Goal: Information Seeking & Learning: Check status

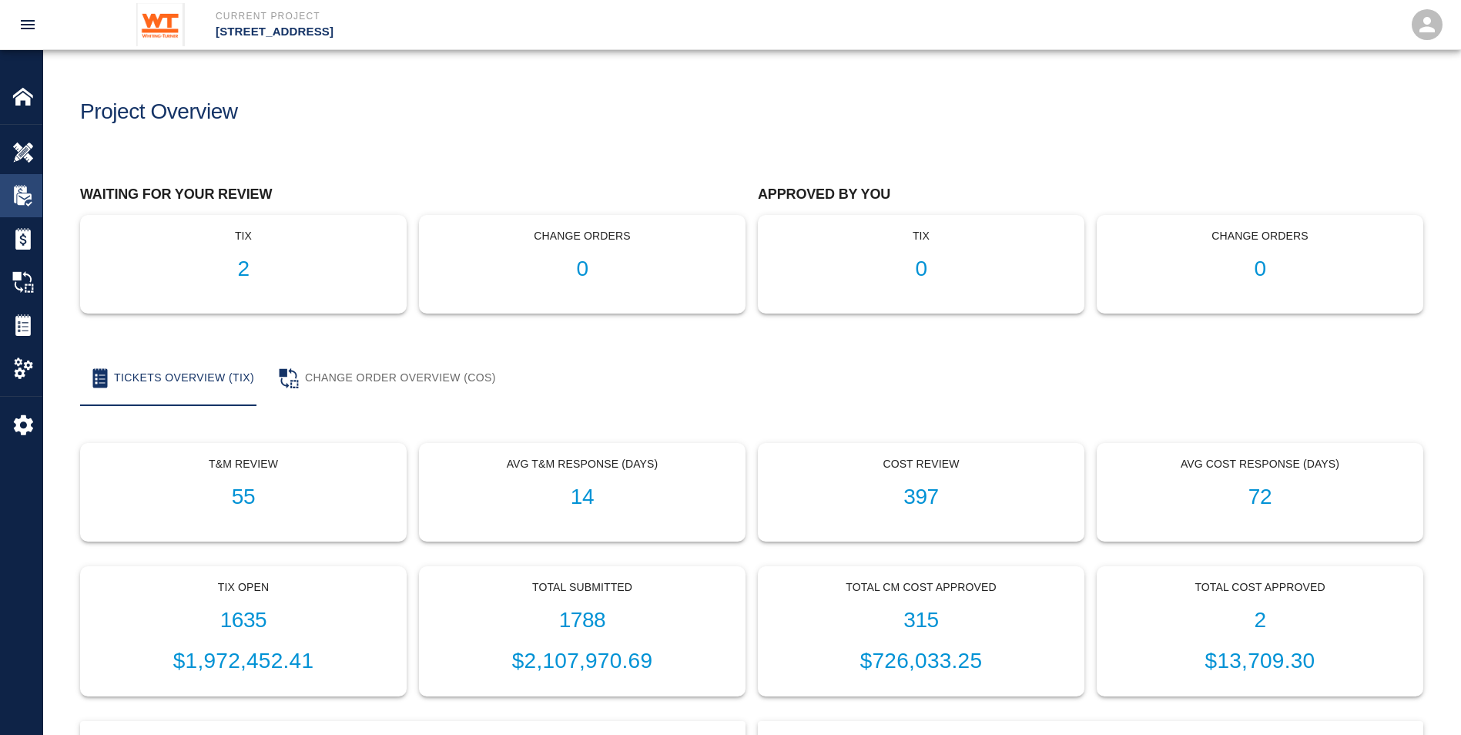
click at [29, 193] on img at bounding box center [23, 196] width 22 height 22
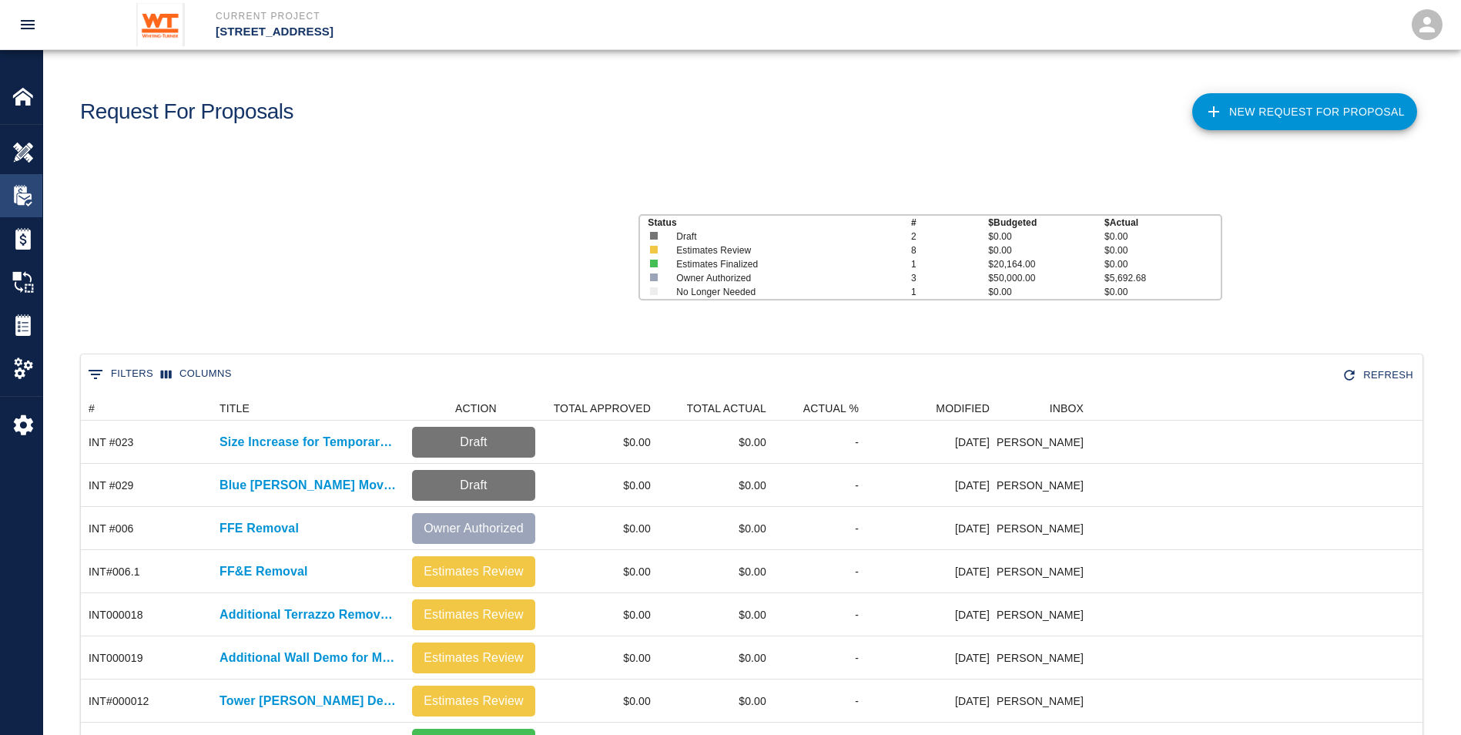
scroll to position [660, 1330]
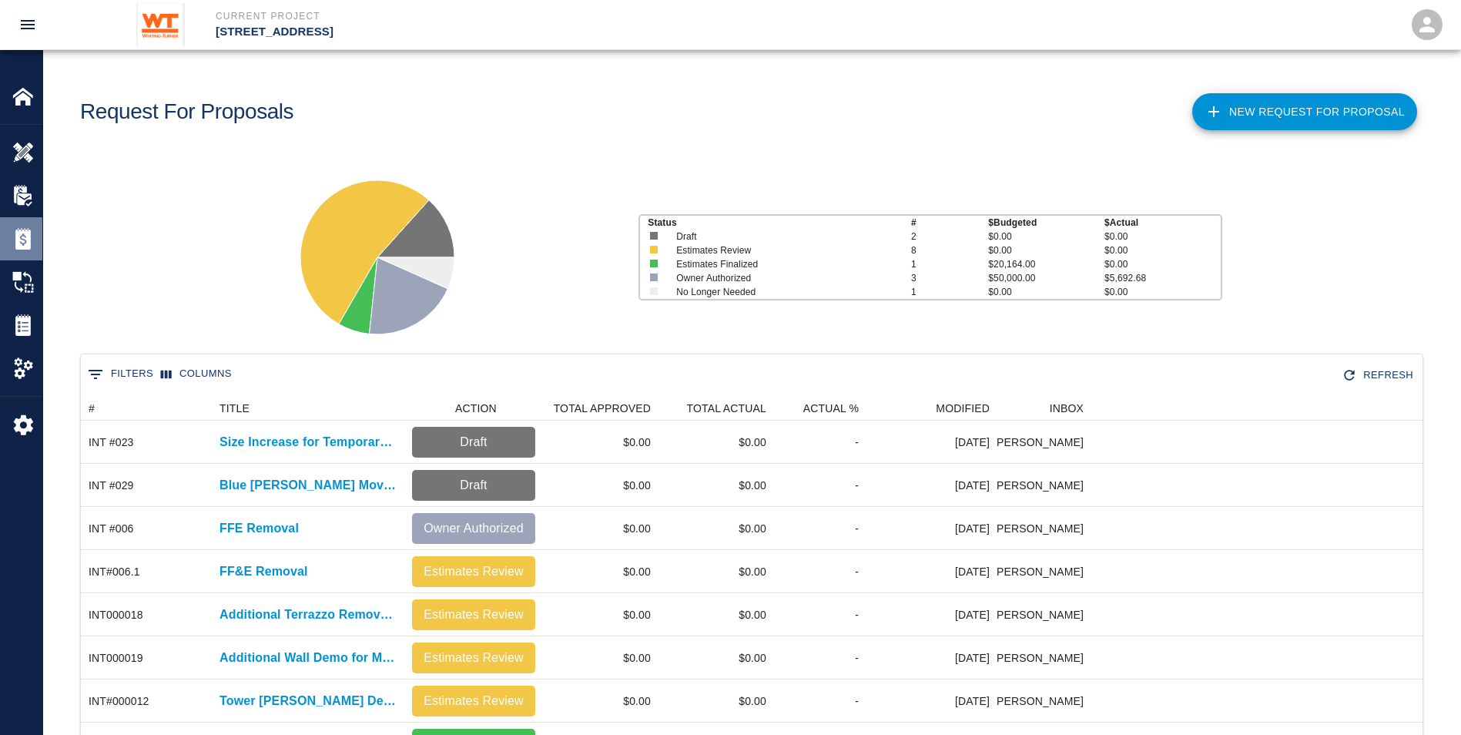
click at [32, 233] on img at bounding box center [23, 239] width 22 height 22
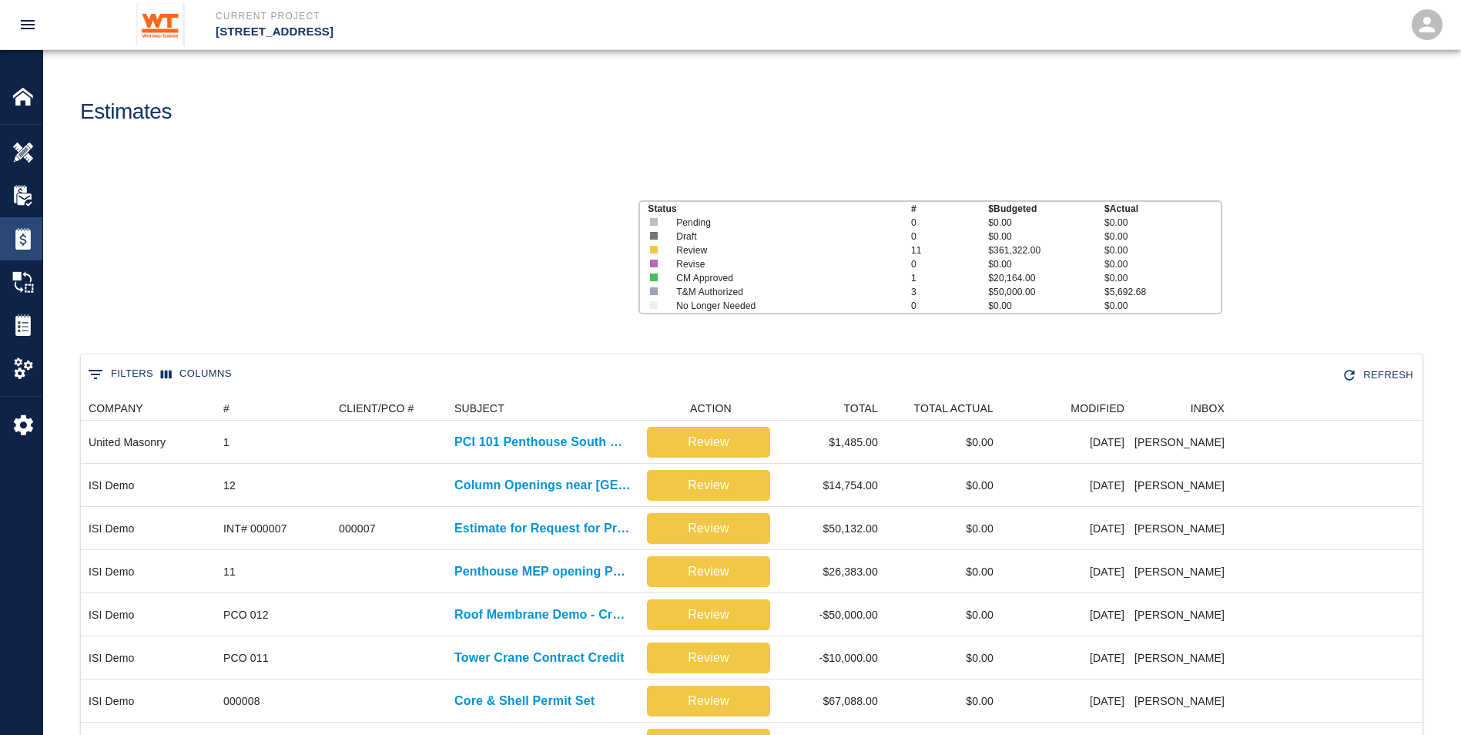
scroll to position [660, 1330]
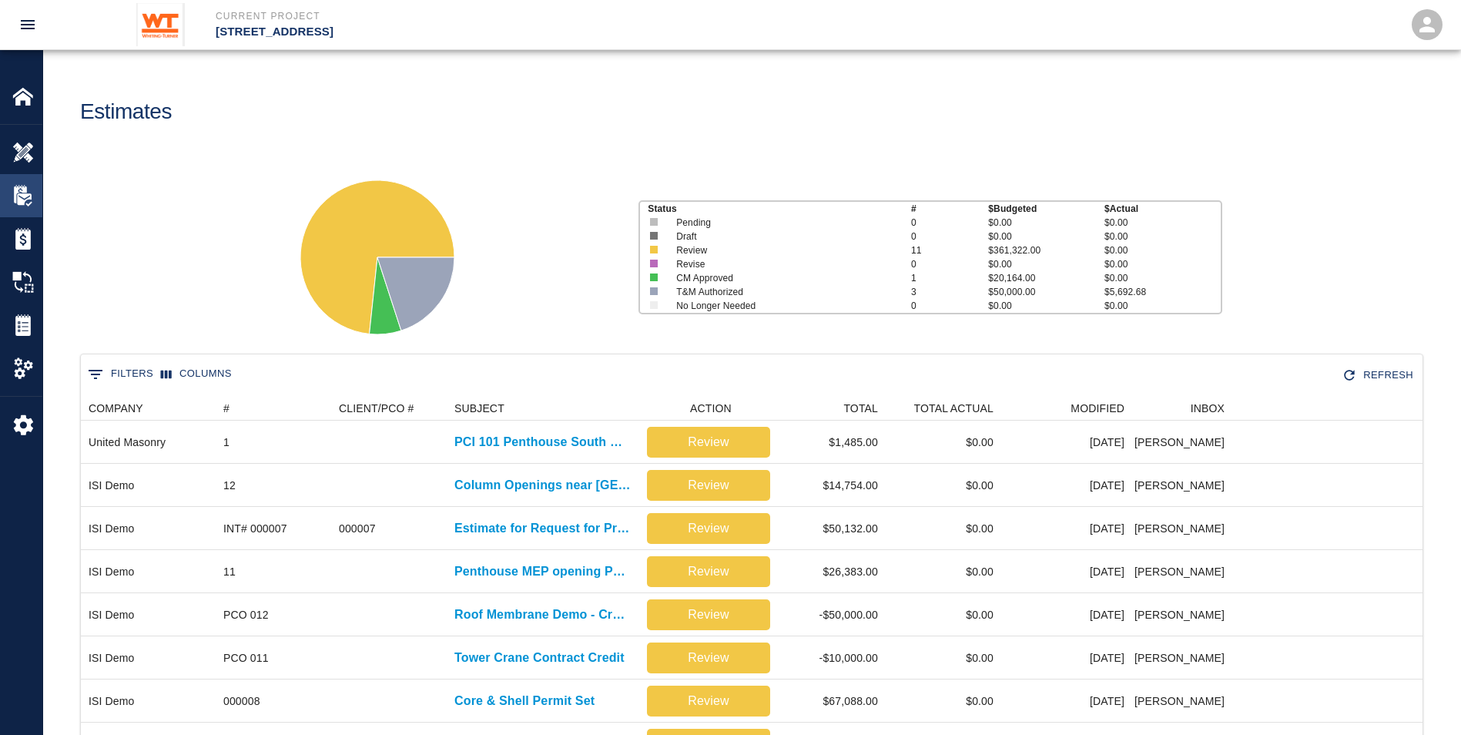
click at [22, 192] on img at bounding box center [23, 196] width 22 height 22
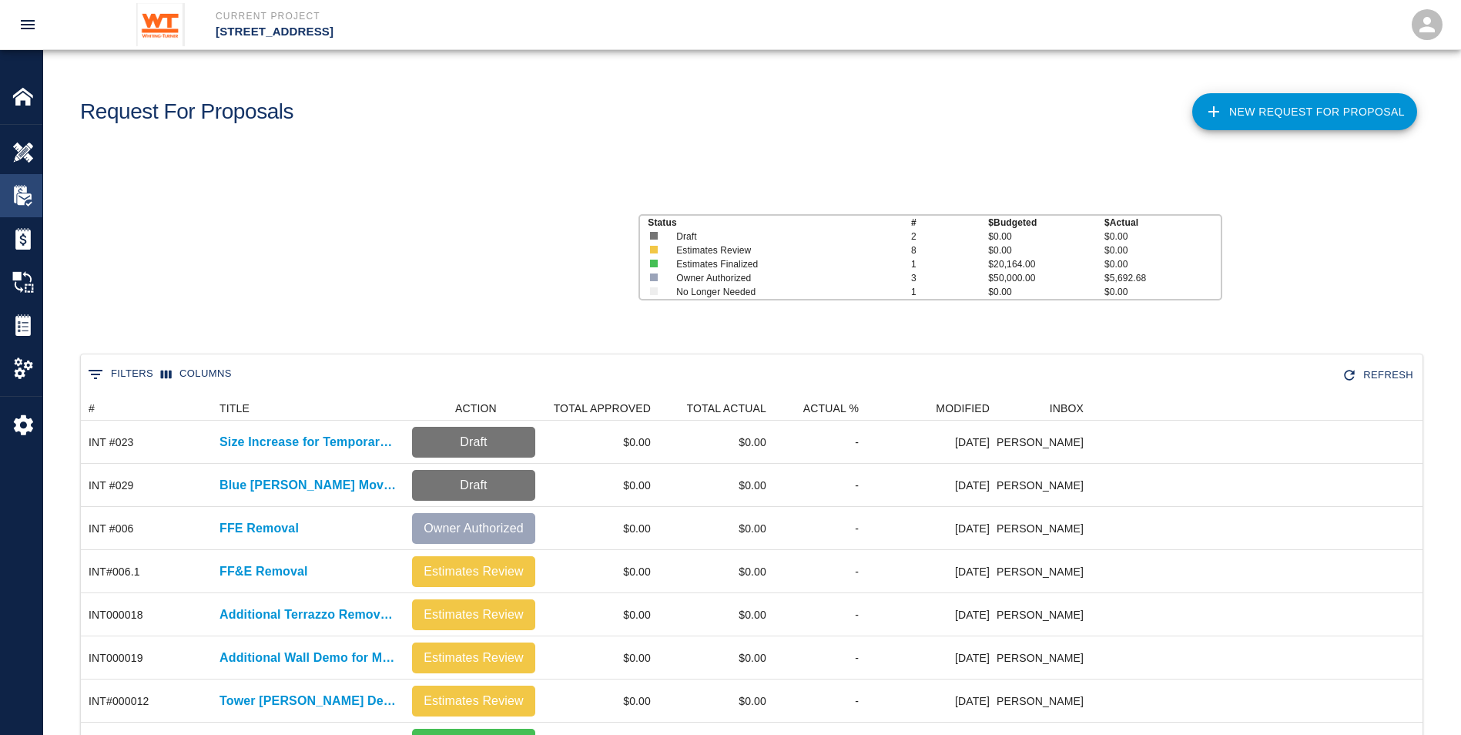
scroll to position [660, 1330]
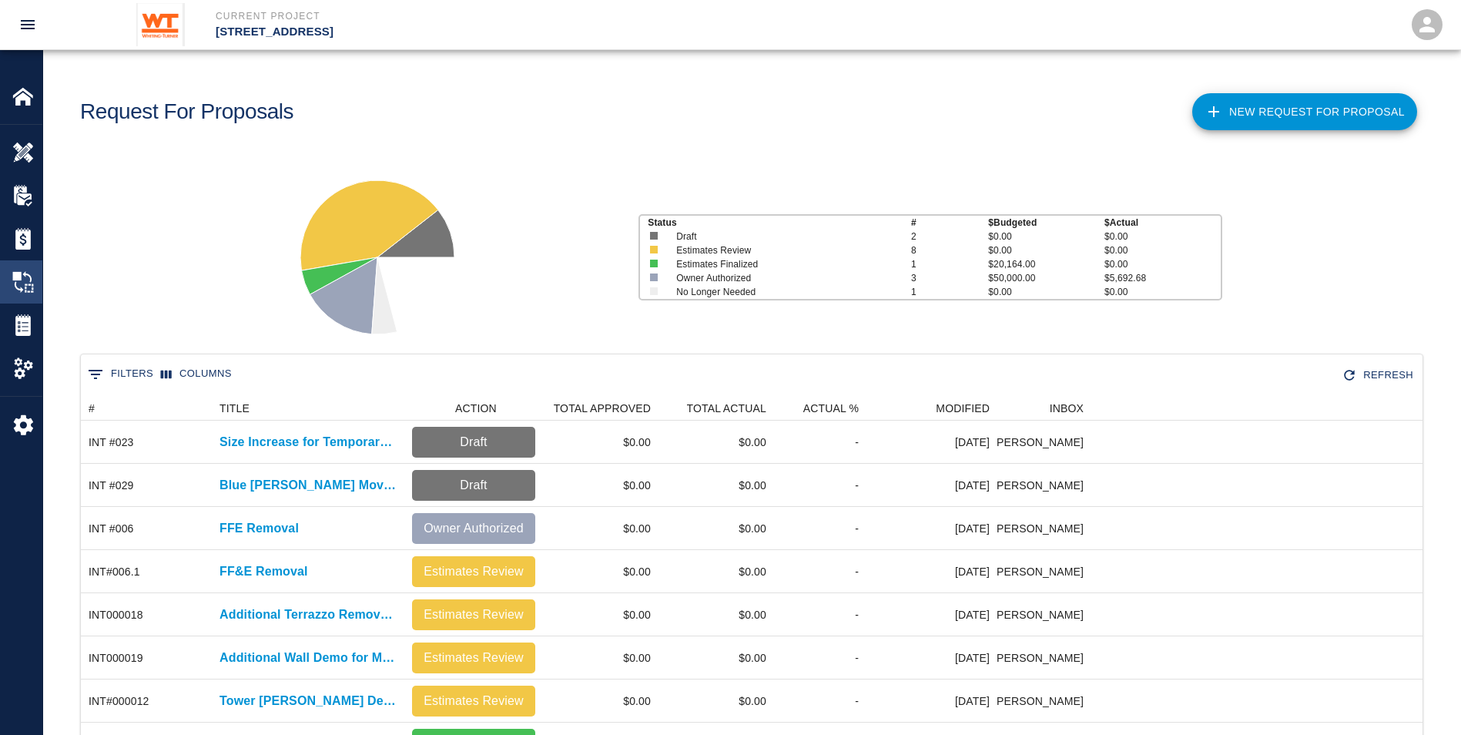
click at [29, 272] on img at bounding box center [23, 282] width 22 height 22
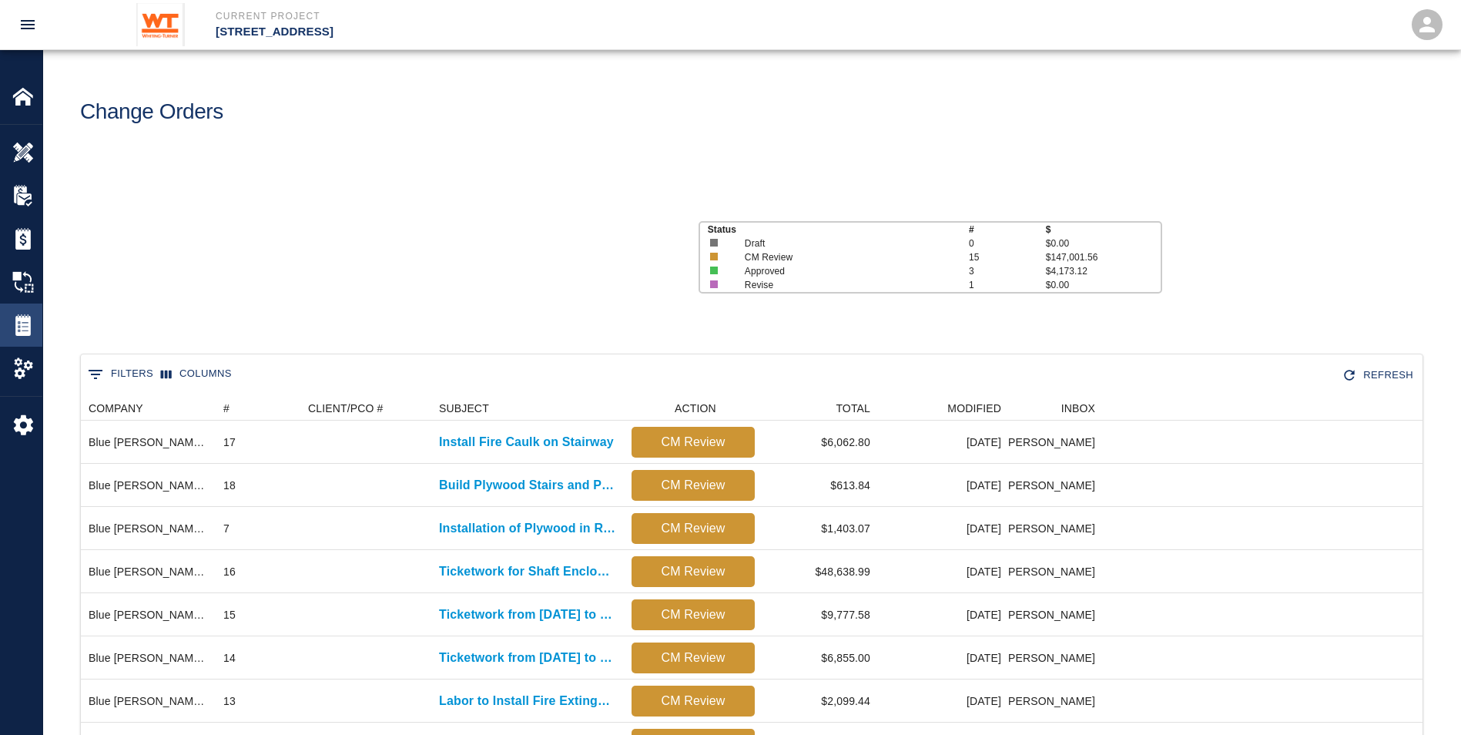
scroll to position [833, 1330]
click at [33, 311] on div "Tickets" at bounding box center [21, 325] width 42 height 43
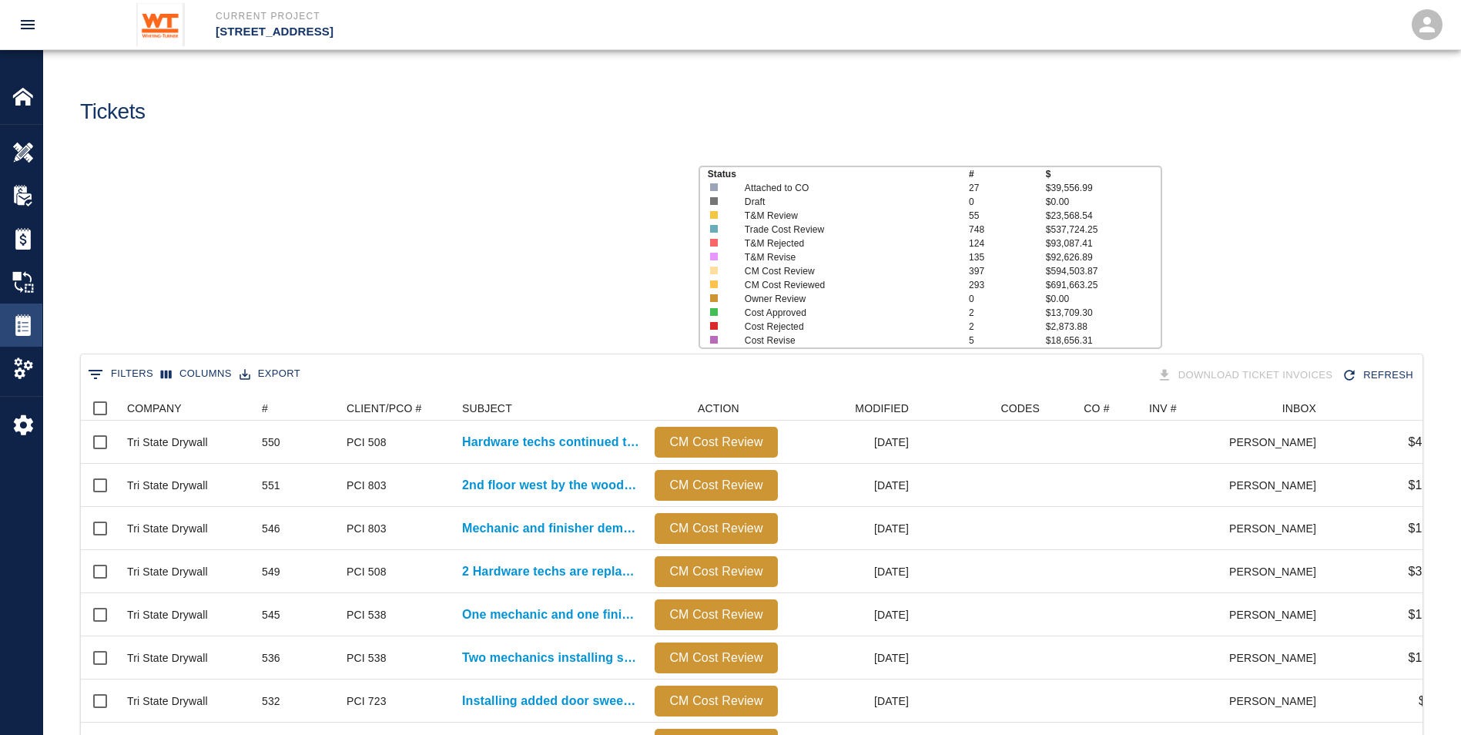
scroll to position [888, 1330]
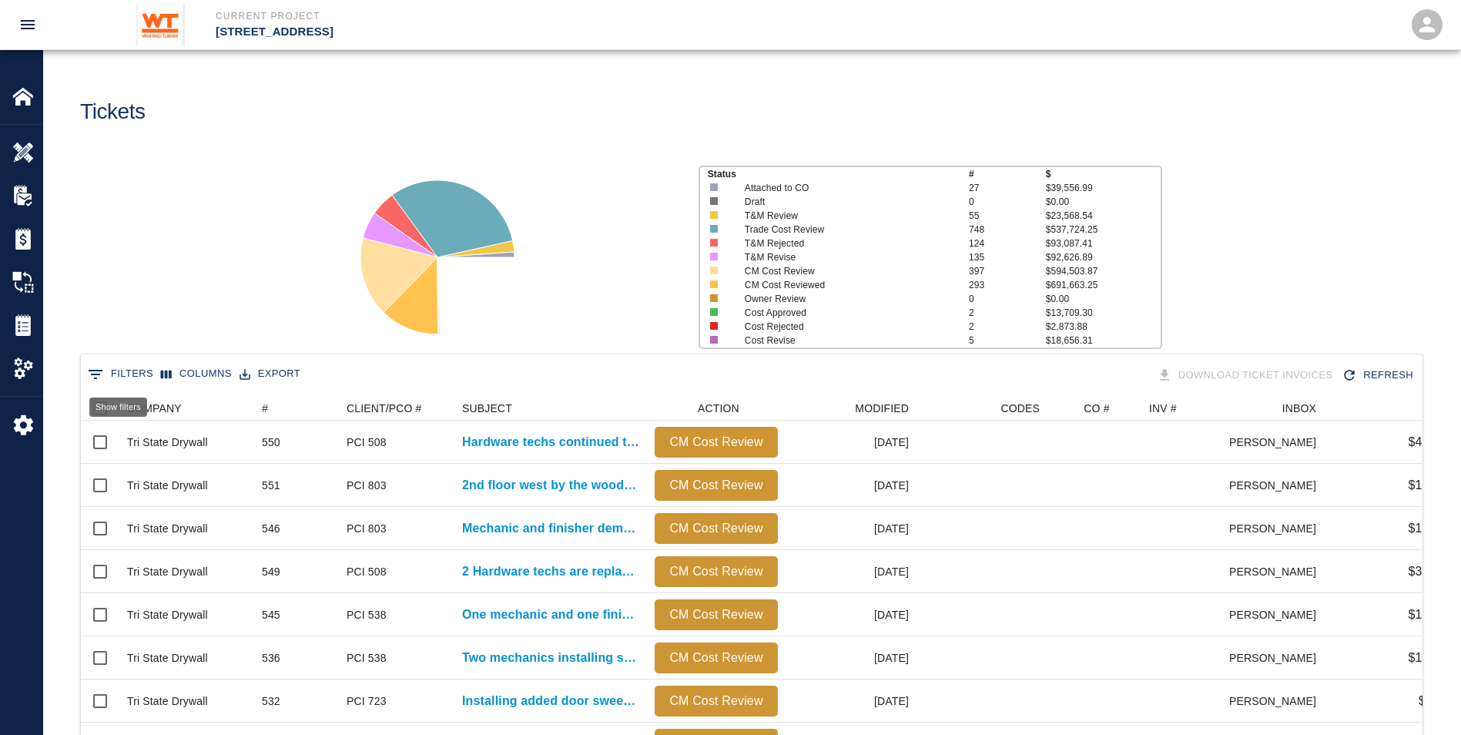
click at [136, 374] on button "0 Filters" at bounding box center [120, 374] width 73 height 25
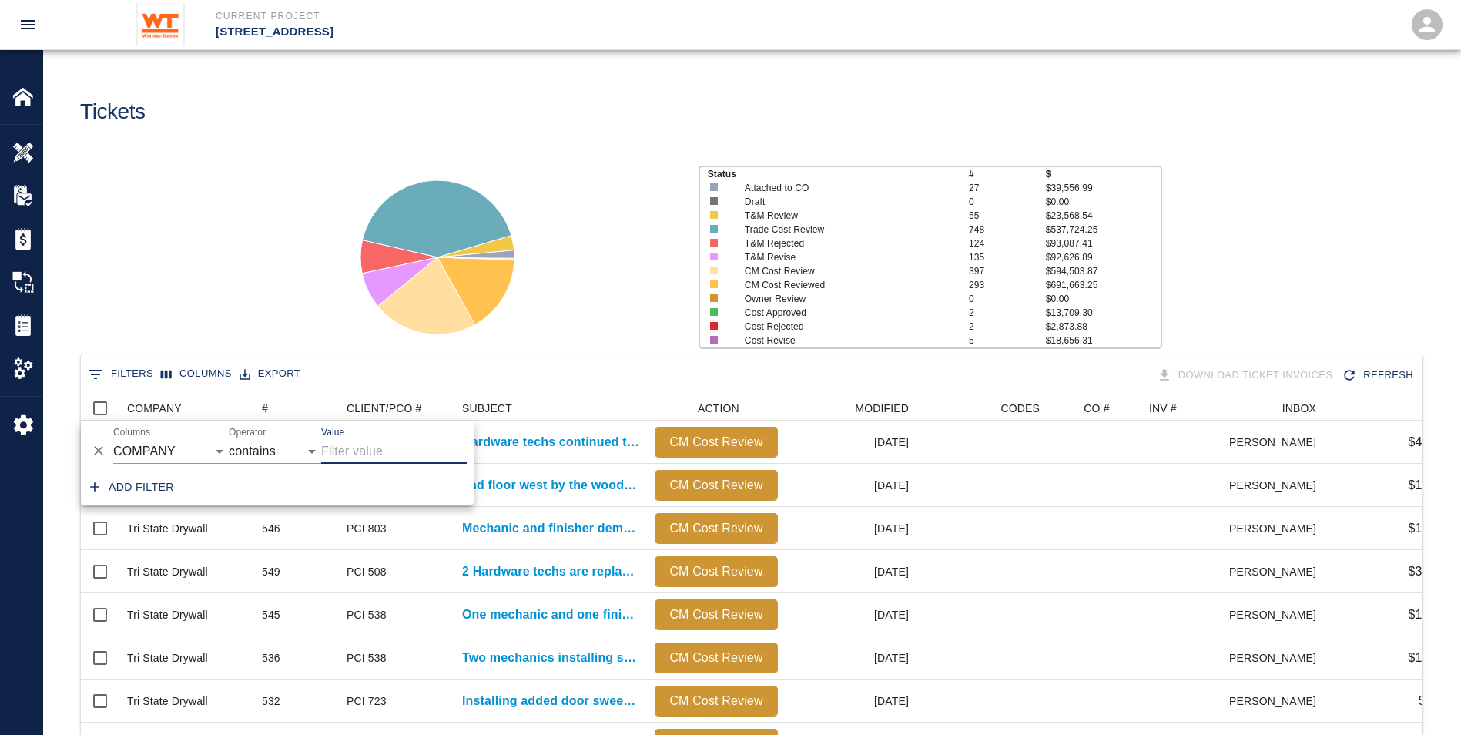
click at [355, 448] on input "Value" at bounding box center [394, 451] width 146 height 25
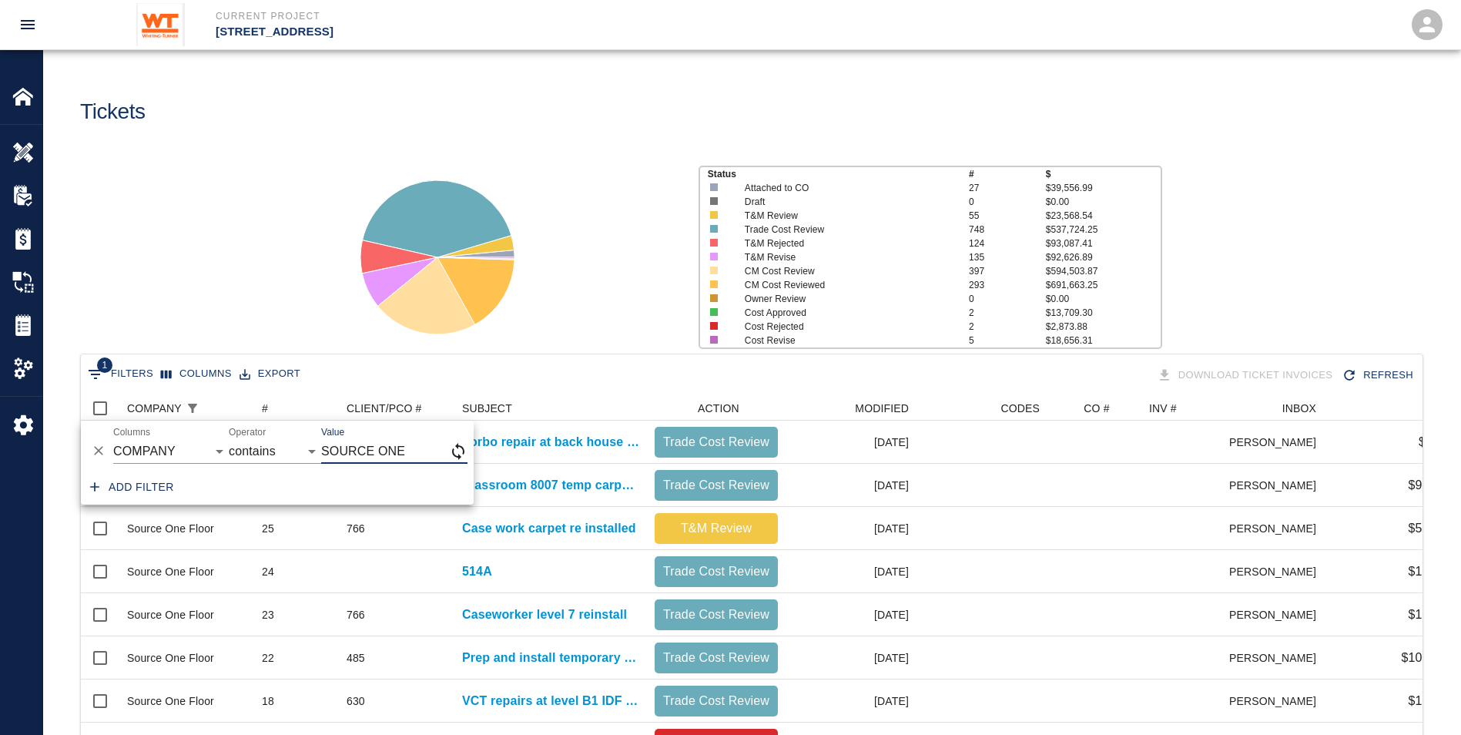
type input "SOURCE ONE"
click at [399, 451] on input "SOURCE ONE" at bounding box center [394, 451] width 146 height 25
click at [337, 295] on div at bounding box center [507, 251] width 357 height 205
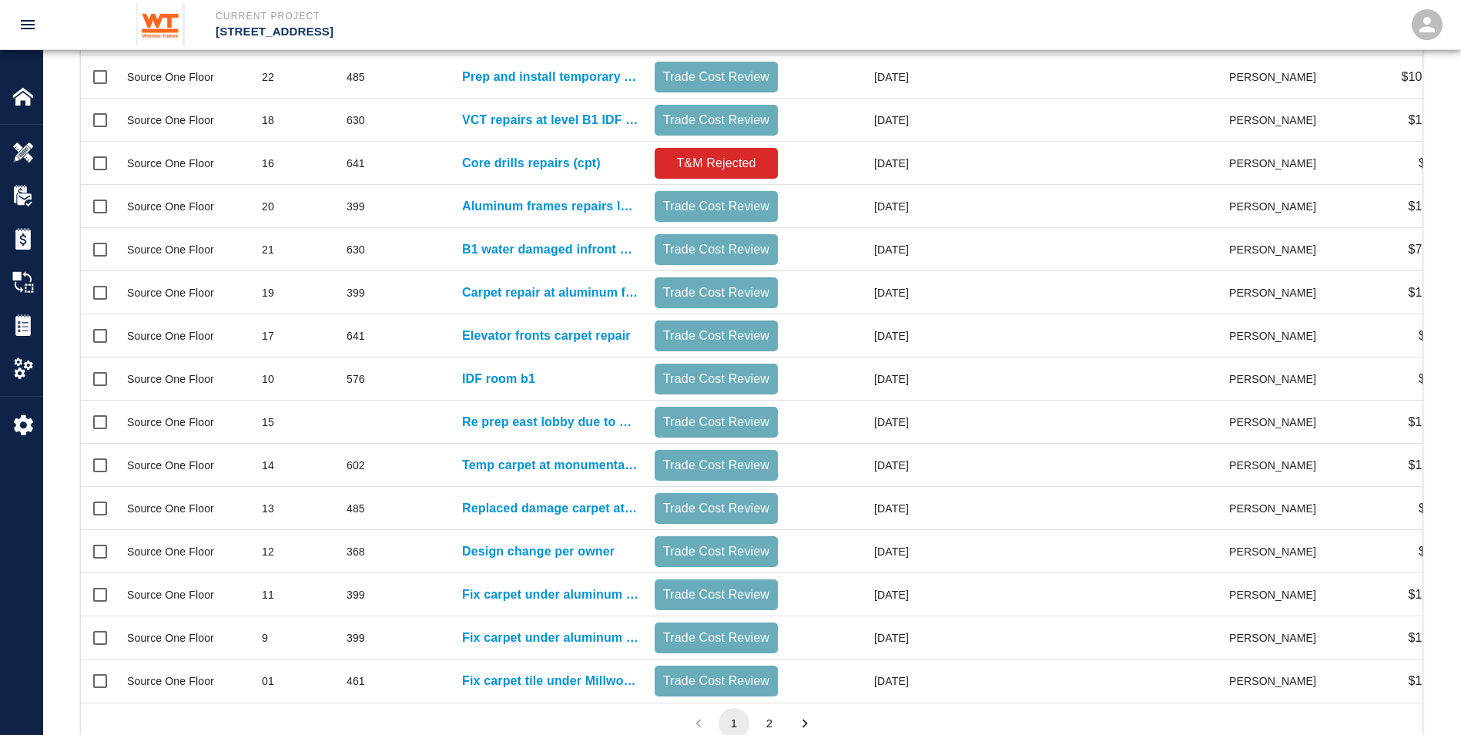
scroll to position [638, 0]
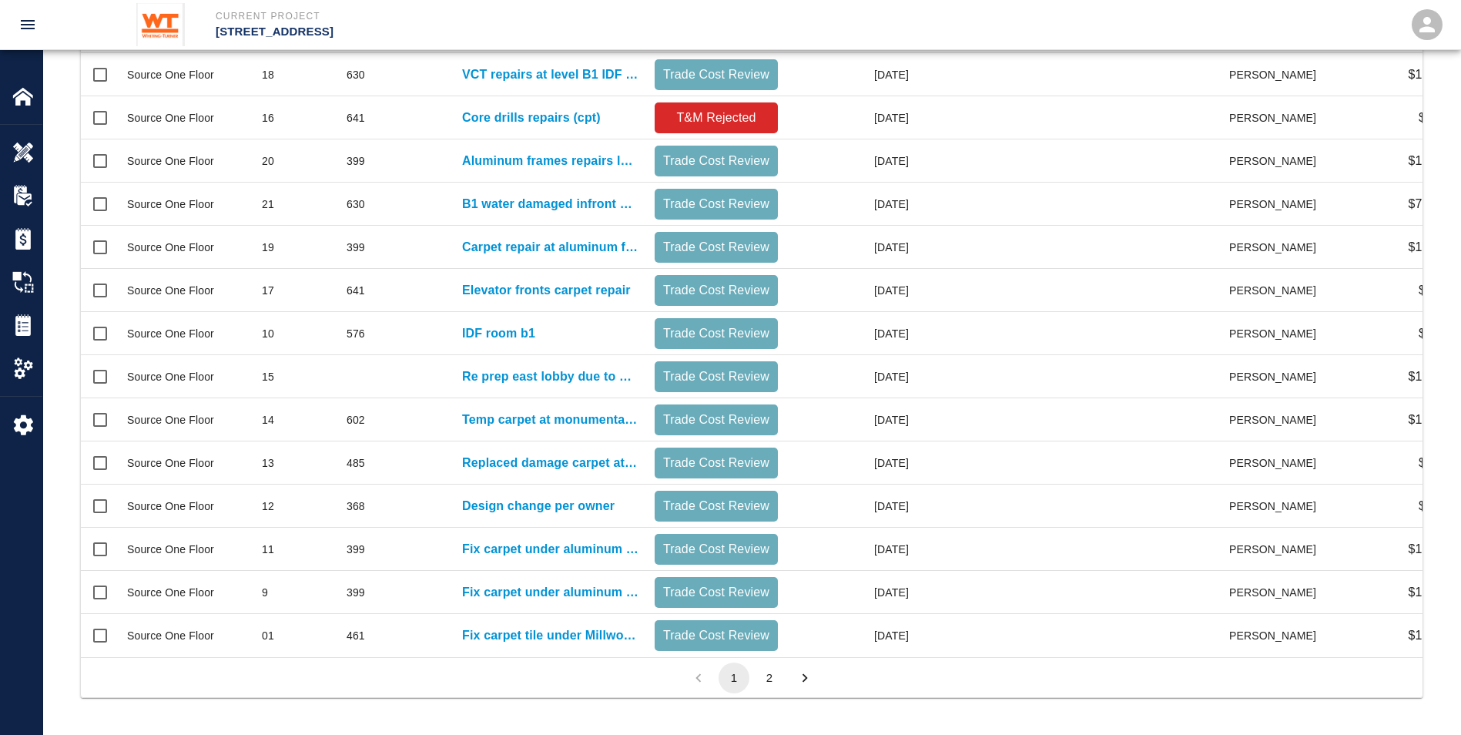
click at [770, 679] on button "2" at bounding box center [769, 678] width 31 height 31
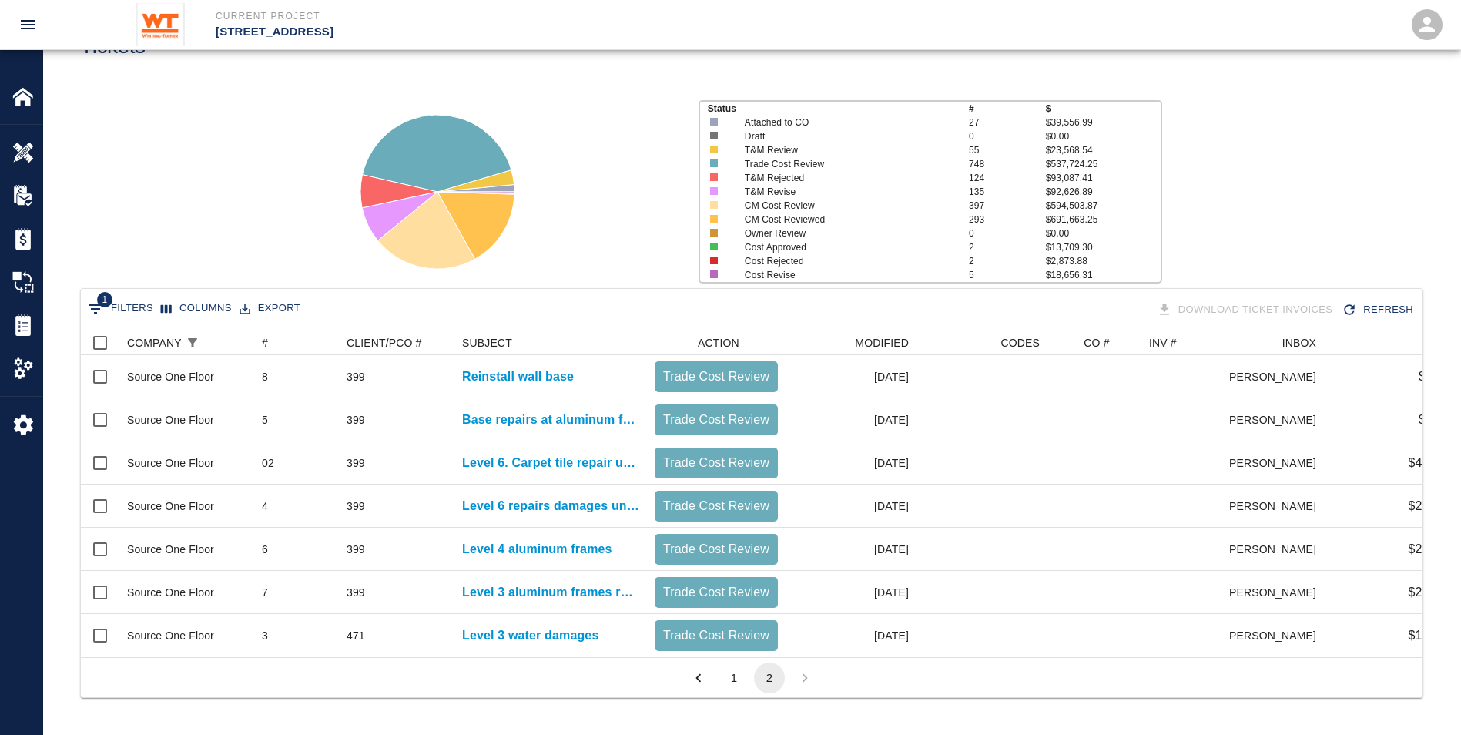
scroll to position [77, 0]
click at [724, 680] on button "1" at bounding box center [734, 678] width 31 height 31
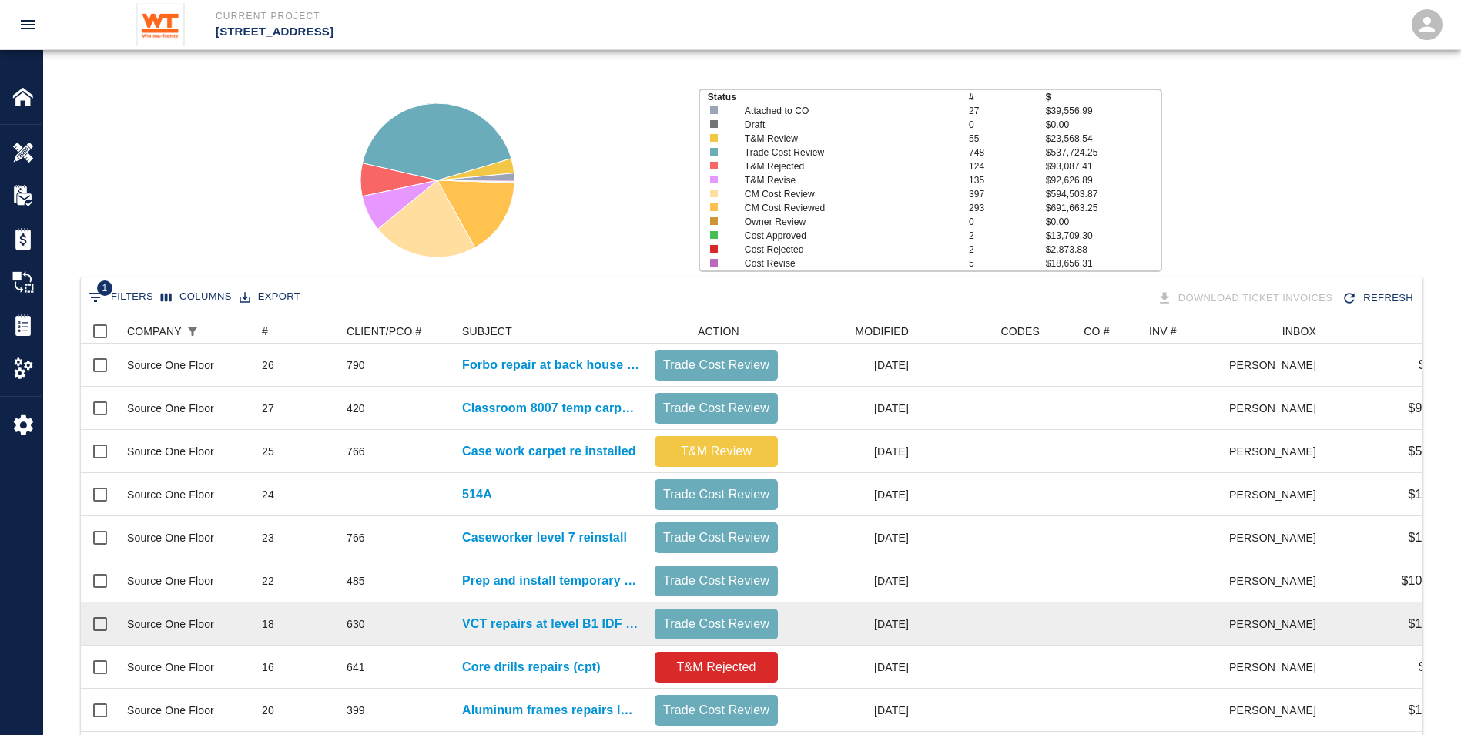
scroll to position [888, 1330]
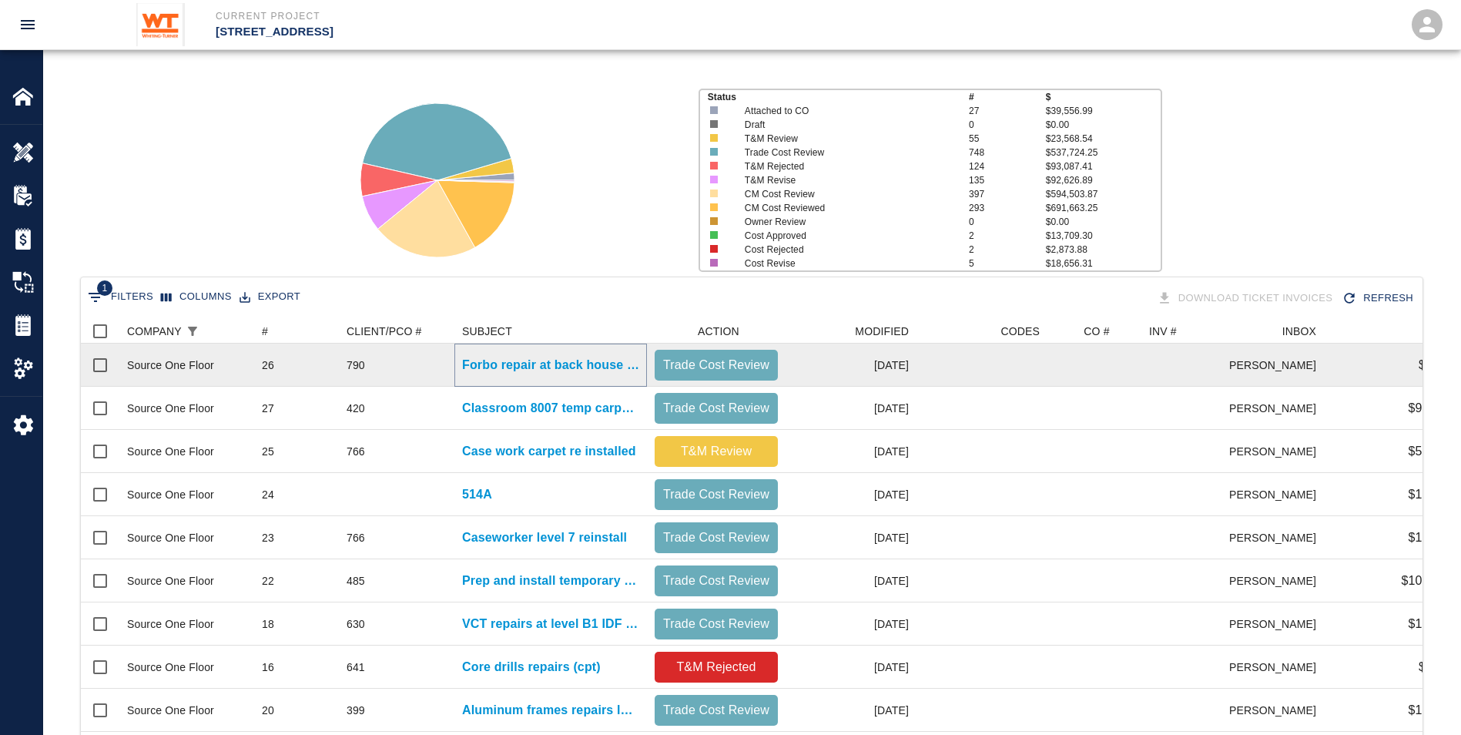
click at [549, 365] on p "Forbo repair at back house corridor" at bounding box center [550, 365] width 177 height 18
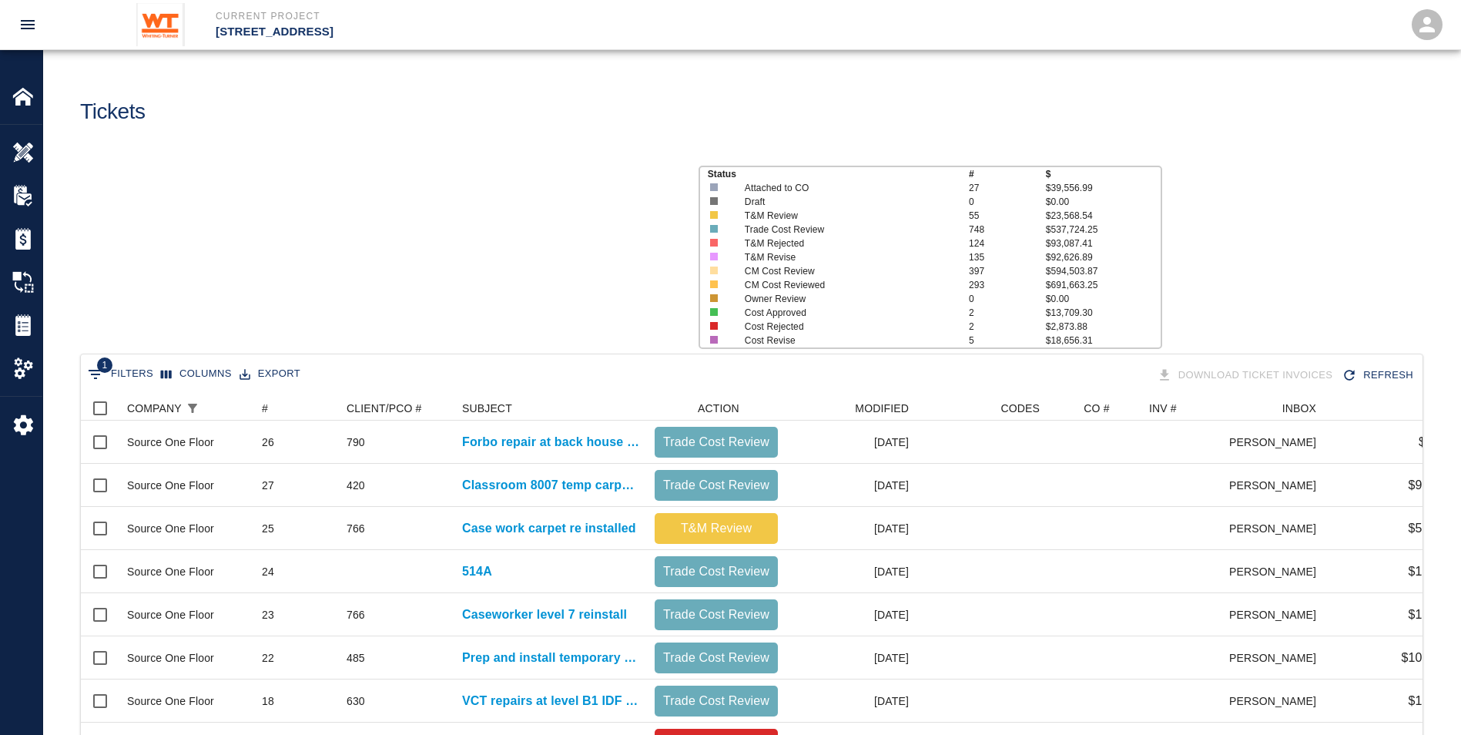
scroll to position [888, 1330]
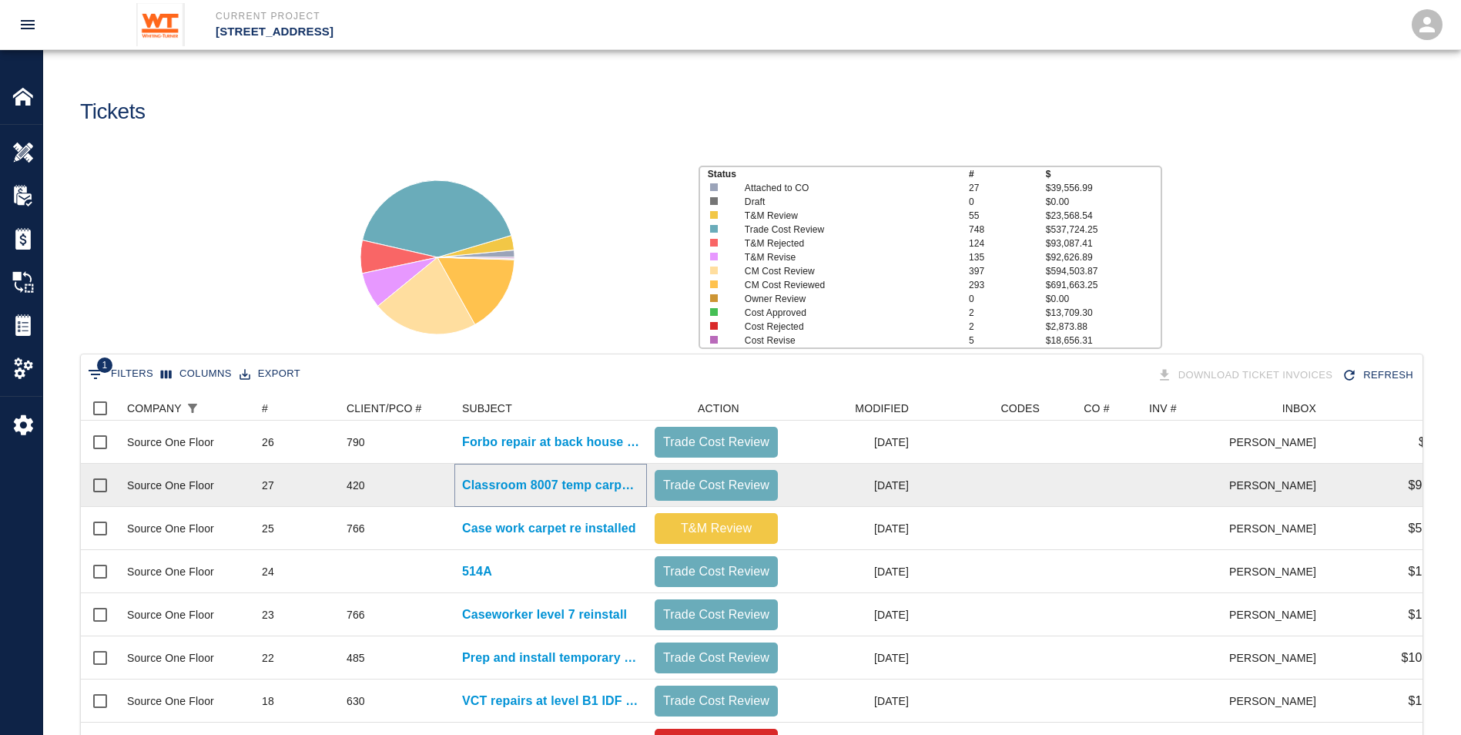
click at [518, 488] on p "Classroom 8007 temp carpet installed" at bounding box center [550, 485] width 177 height 18
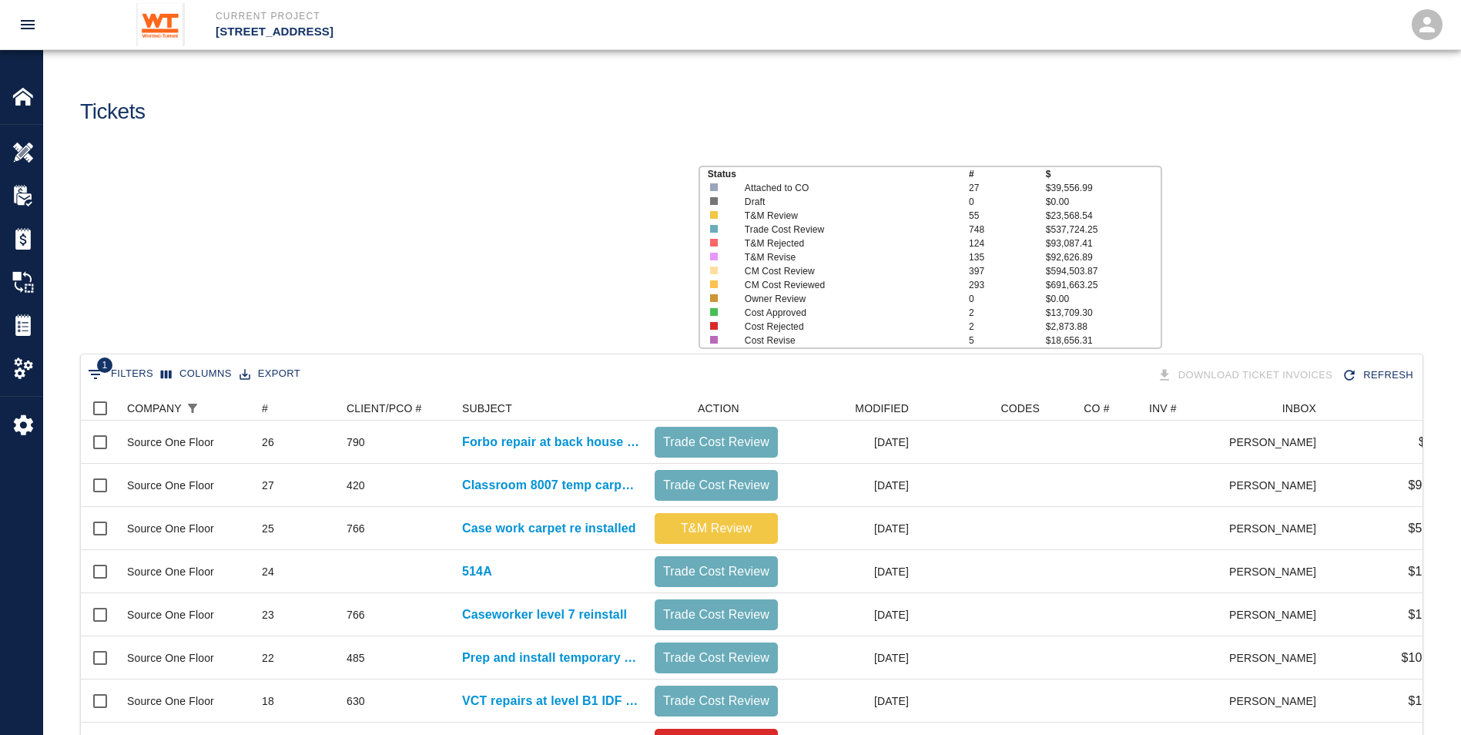
scroll to position [888, 1330]
